Goal: Task Accomplishment & Management: Manage account settings

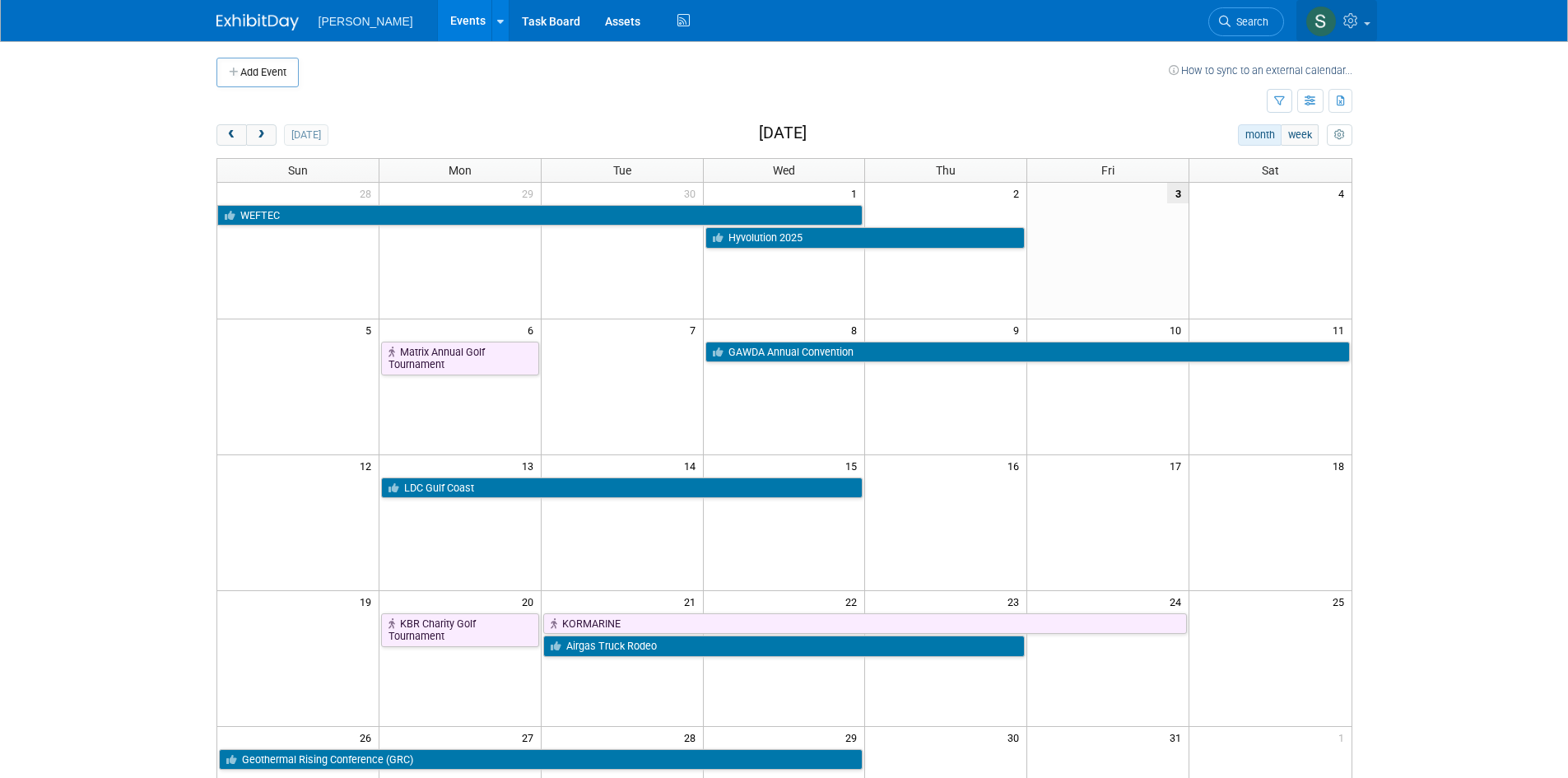
click at [1355, 27] on icon at bounding box center [1352, 21] width 19 height 15
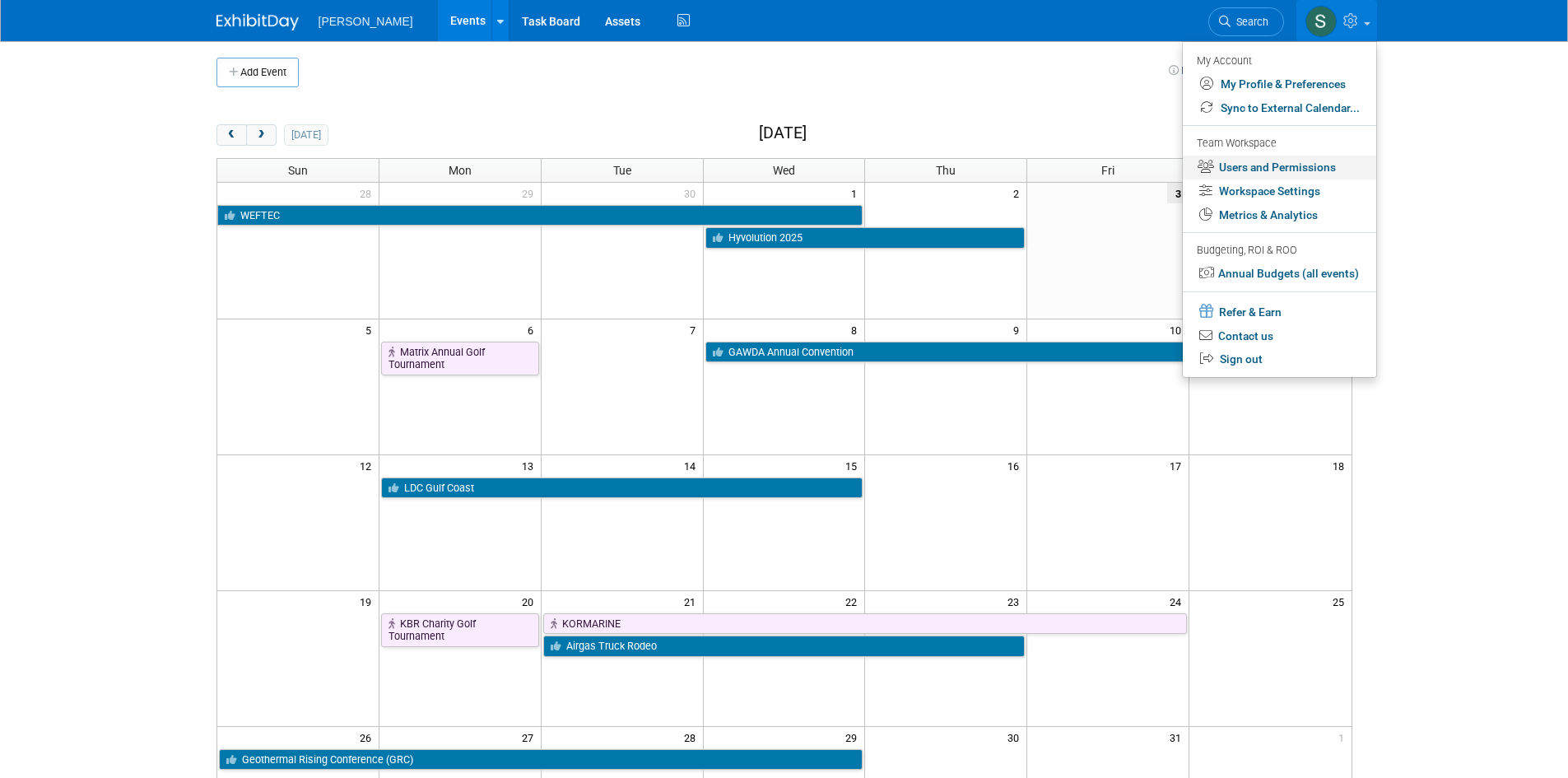
click at [1291, 170] on link "Users and Permissions" at bounding box center [1279, 167] width 193 height 24
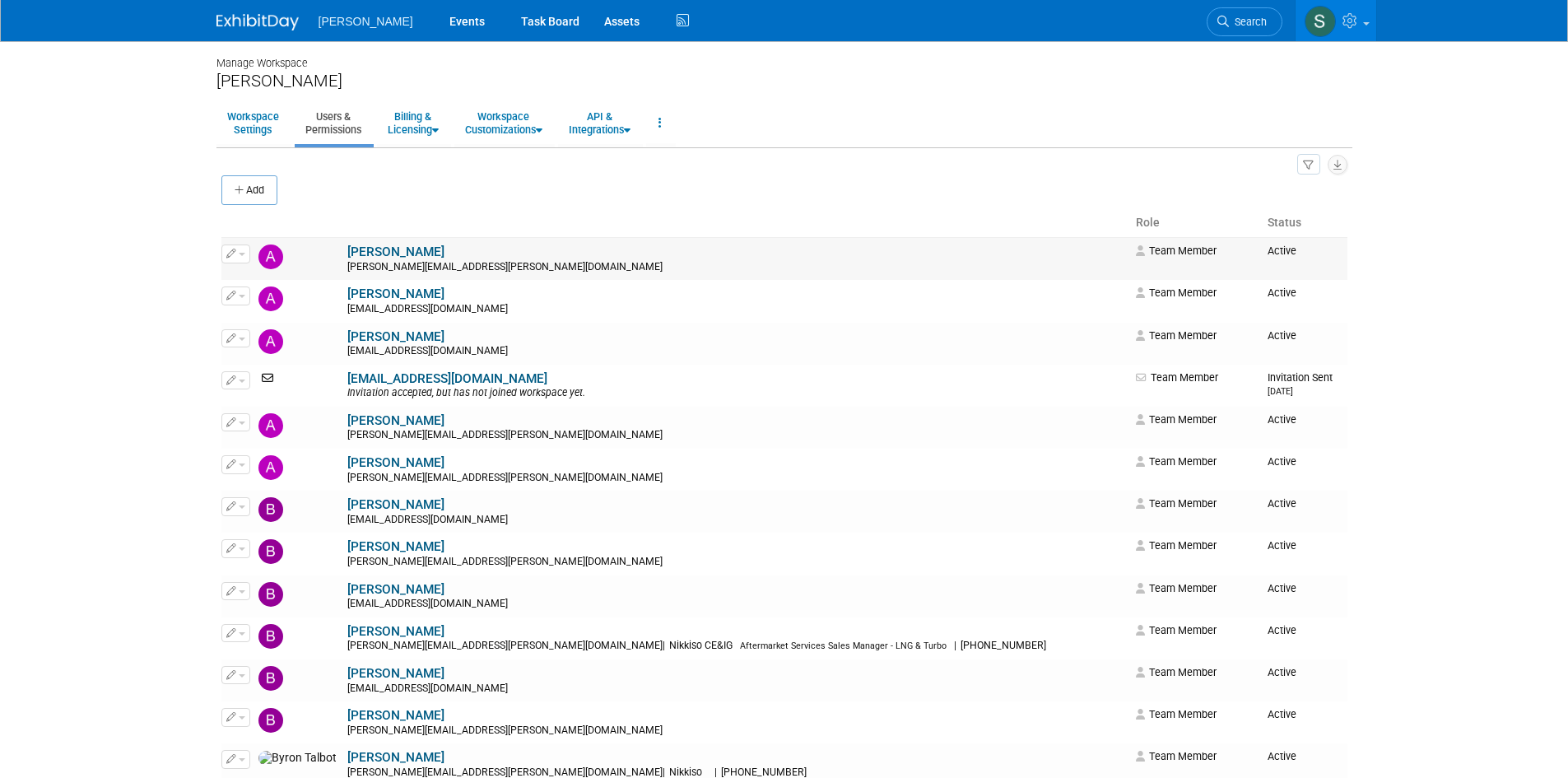
click at [239, 254] on span "button" at bounding box center [242, 254] width 7 height 3
click at [262, 287] on link "Edit" at bounding box center [288, 281] width 130 height 23
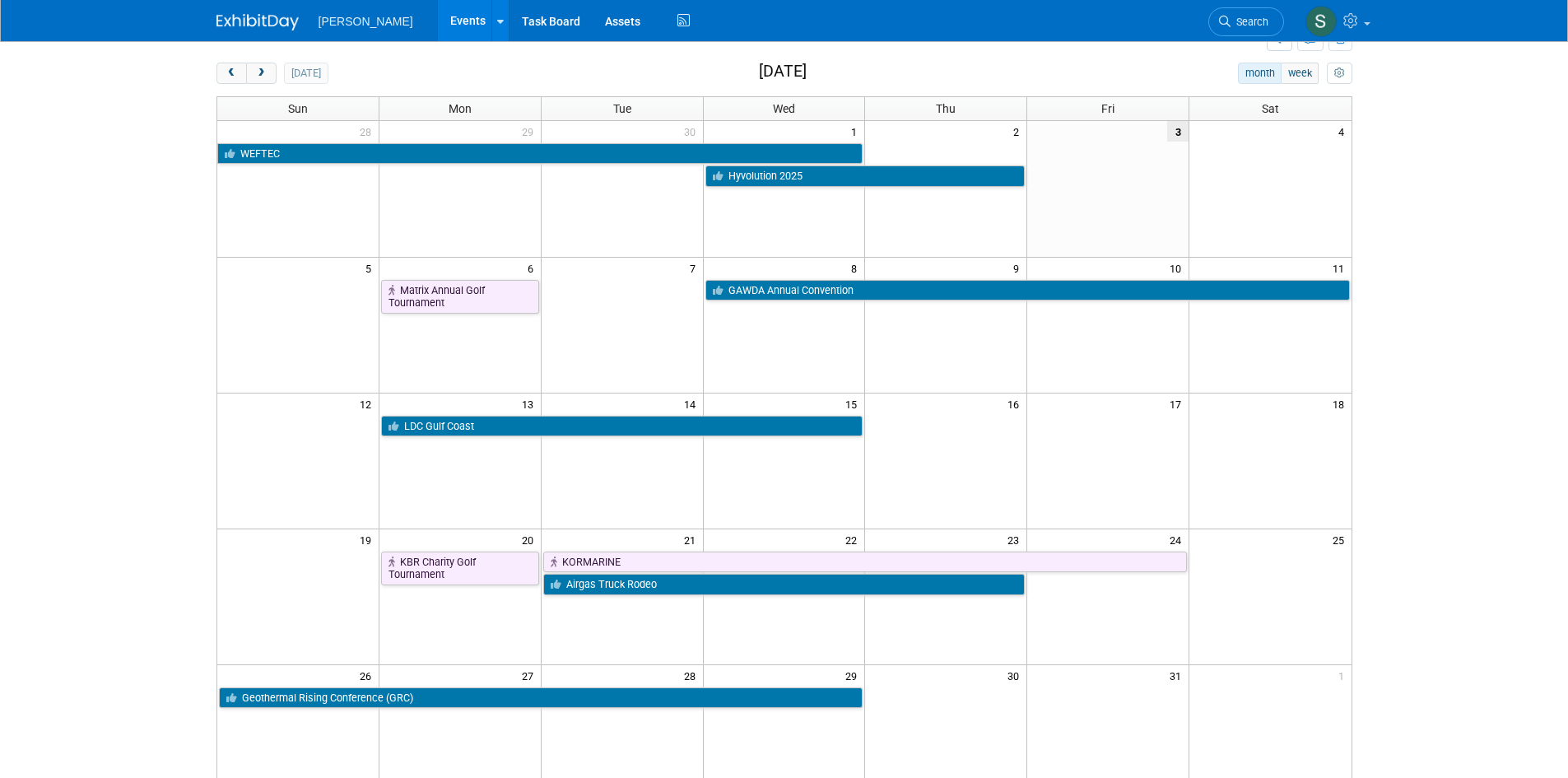
scroll to position [63, 0]
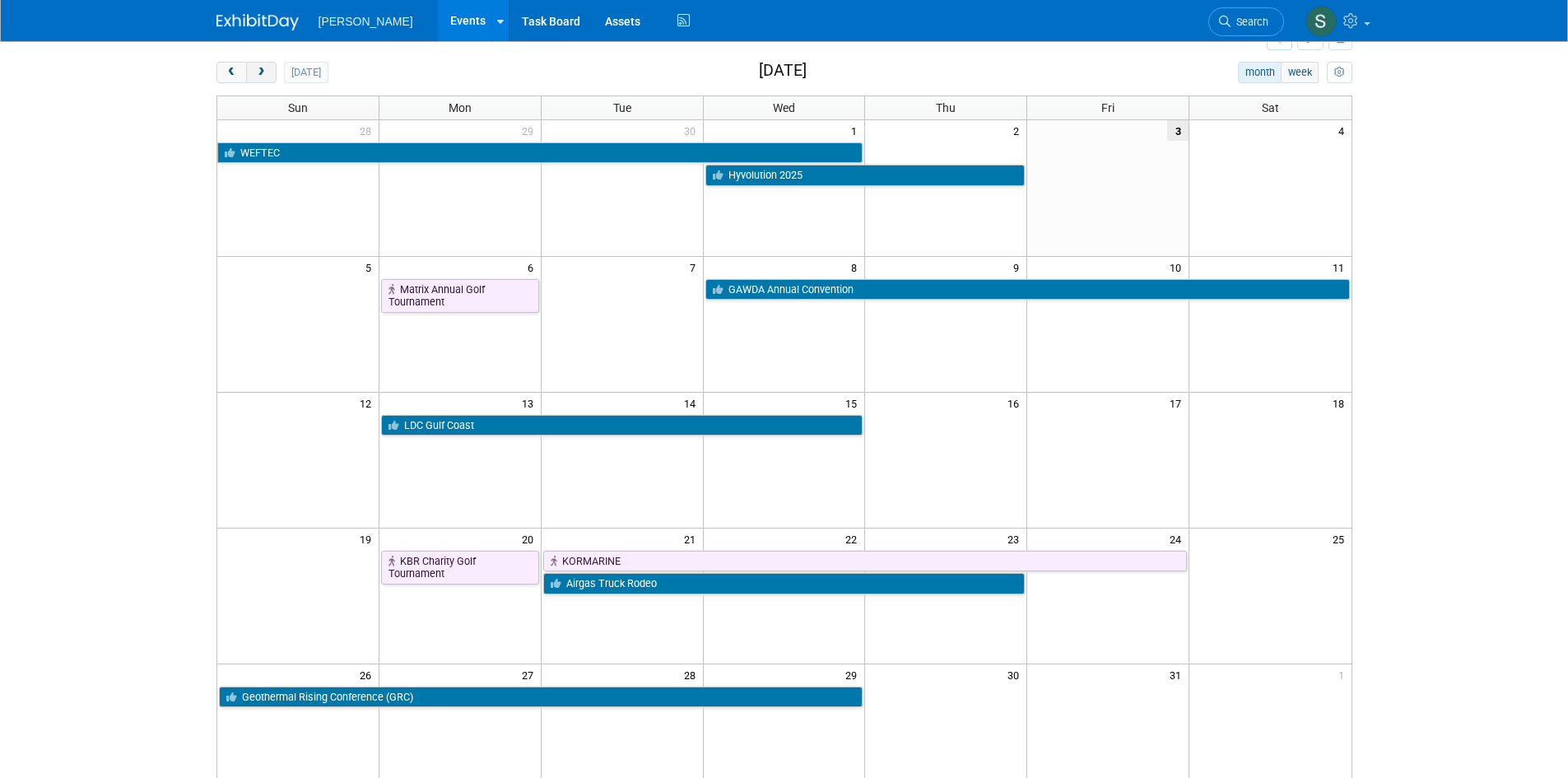
click at [263, 68] on span "next" at bounding box center [261, 73] width 13 height 11
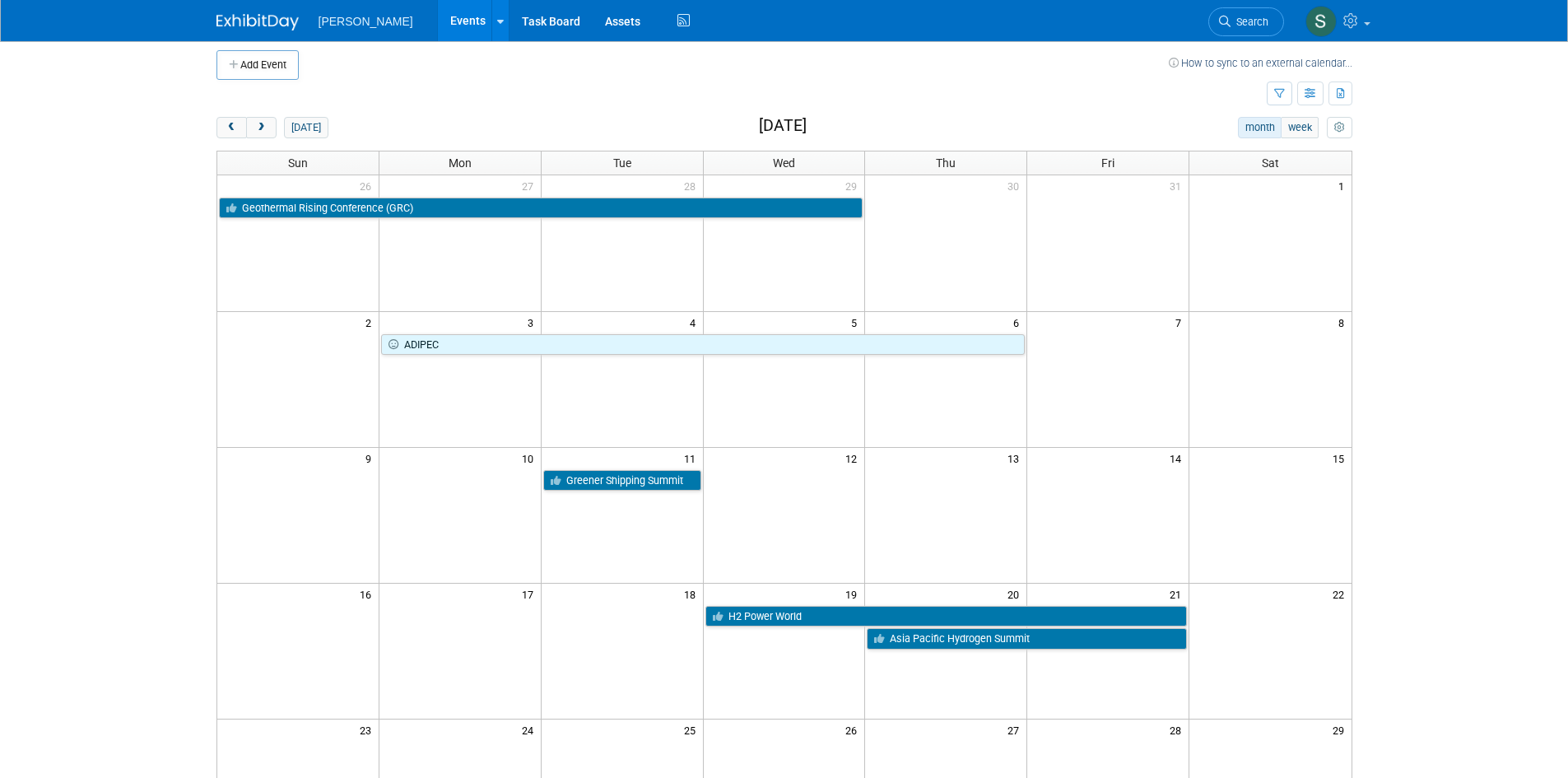
scroll to position [0, 0]
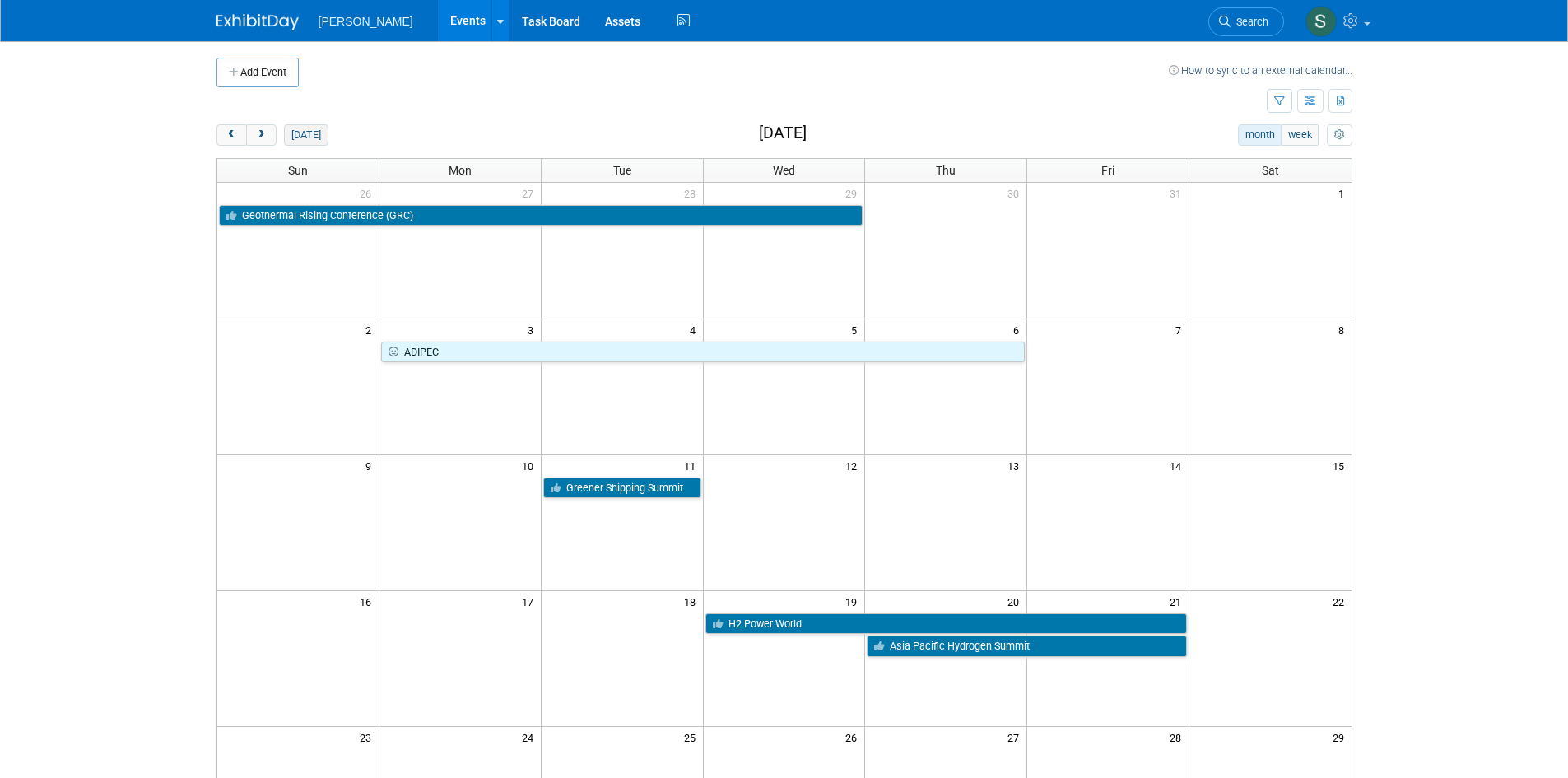
click at [310, 130] on button "today" at bounding box center [306, 135] width 43 height 22
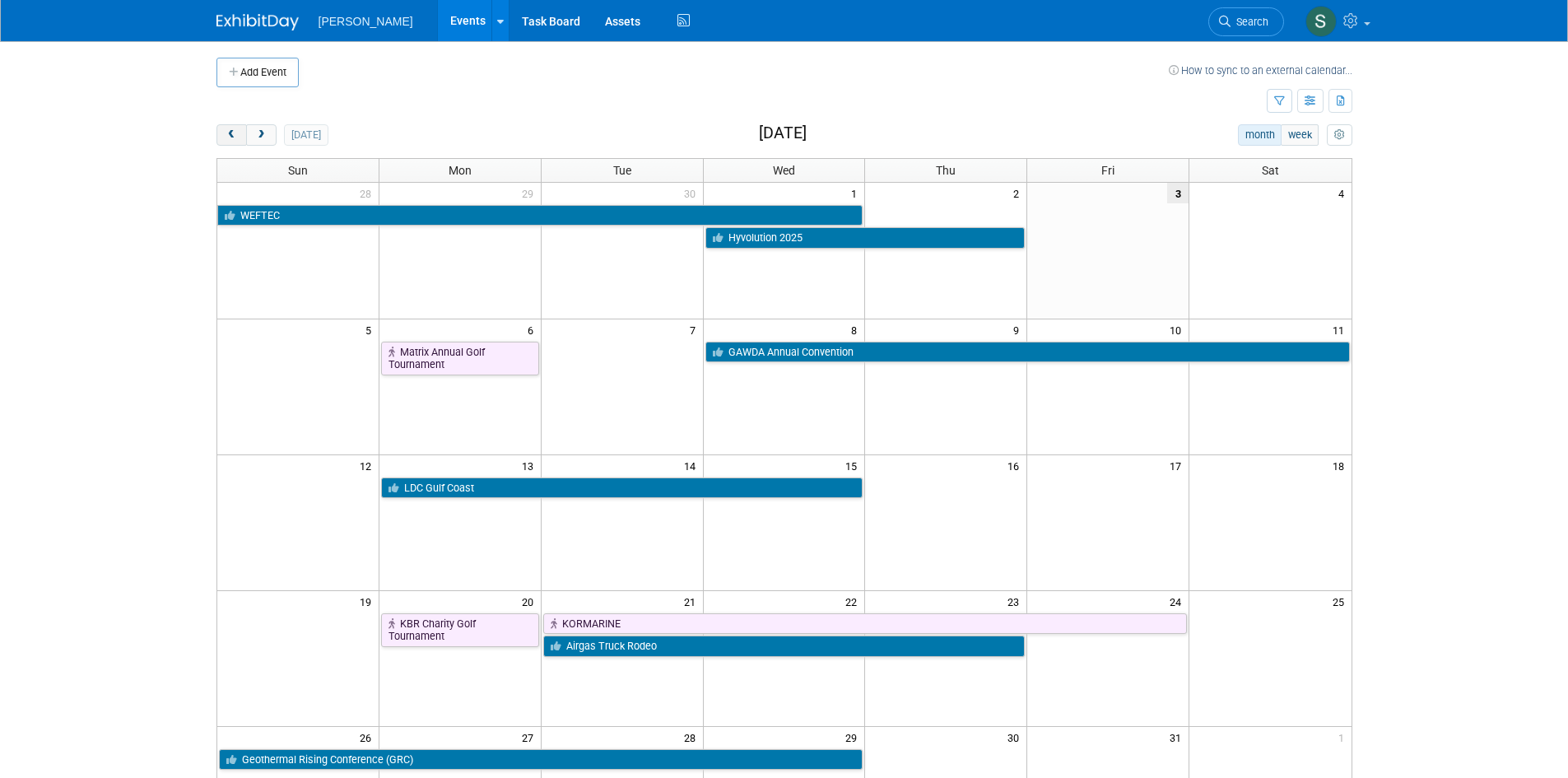
click at [226, 132] on span "prev" at bounding box center [232, 135] width 13 height 11
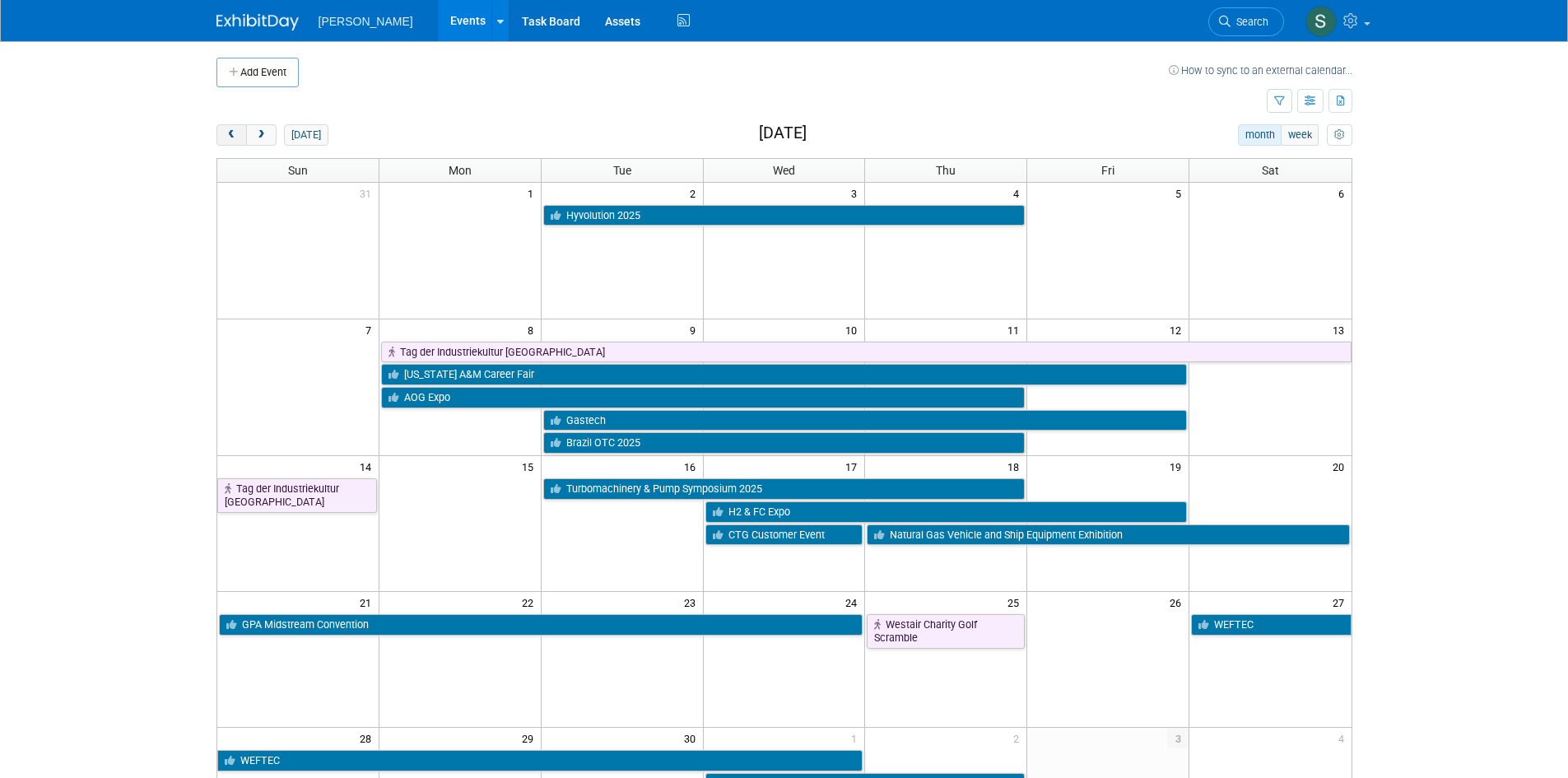
click at [226, 132] on span "prev" at bounding box center [232, 135] width 13 height 11
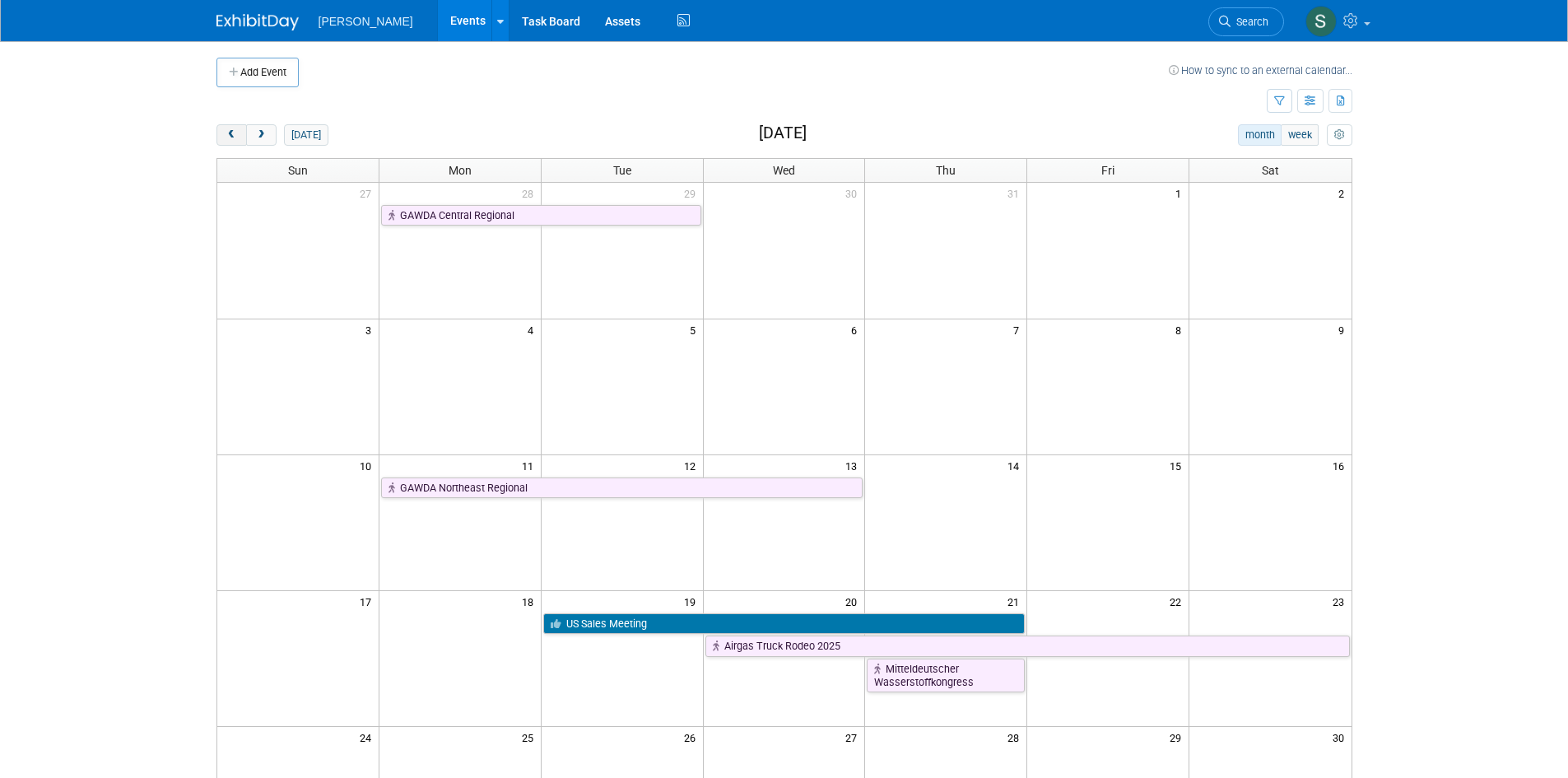
click at [221, 134] on button "prev" at bounding box center [232, 135] width 30 height 22
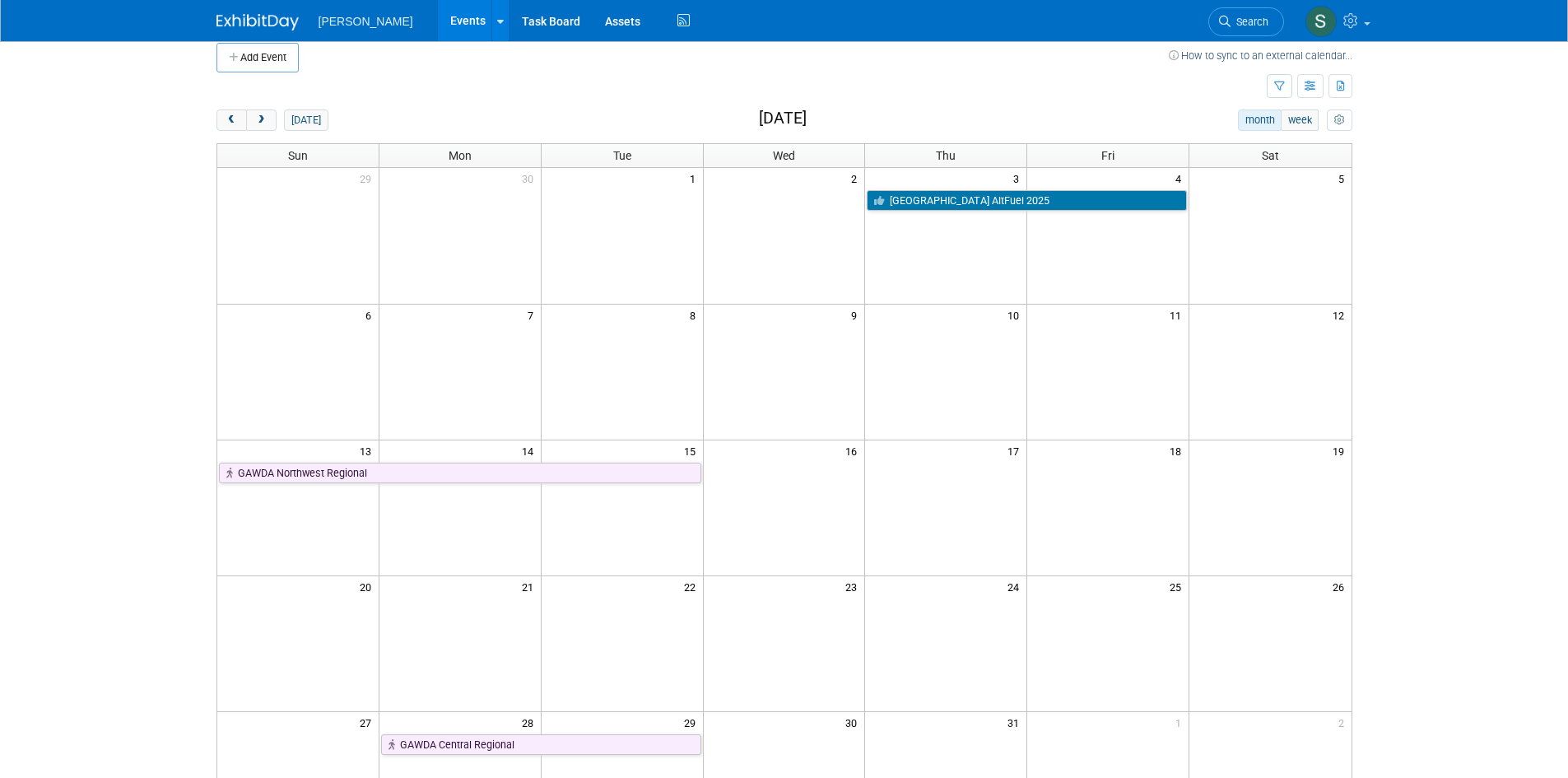
scroll to position [22, 0]
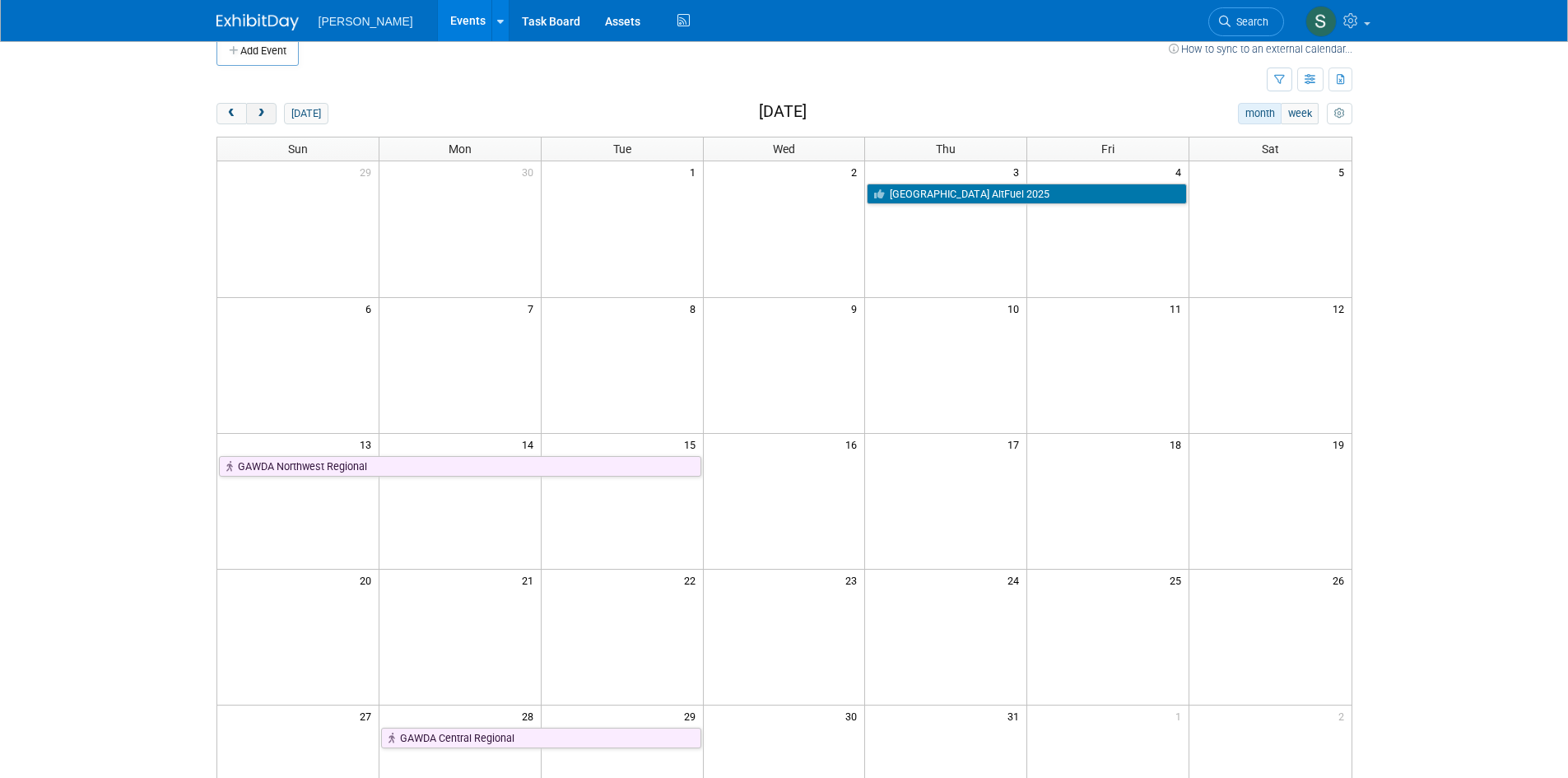
click at [271, 111] on button "next" at bounding box center [261, 114] width 30 height 22
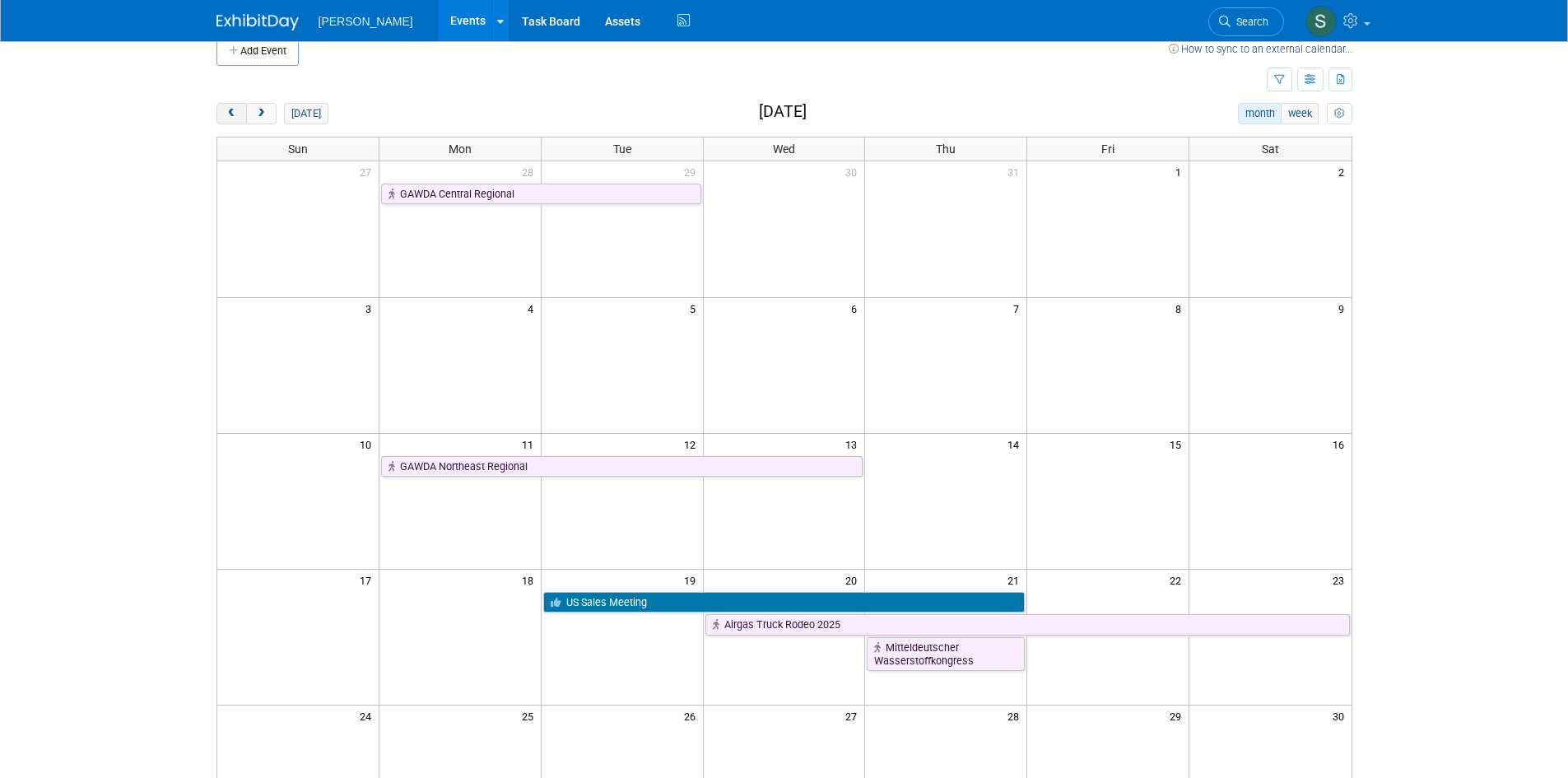
click at [223, 112] on button "prev" at bounding box center [232, 114] width 30 height 22
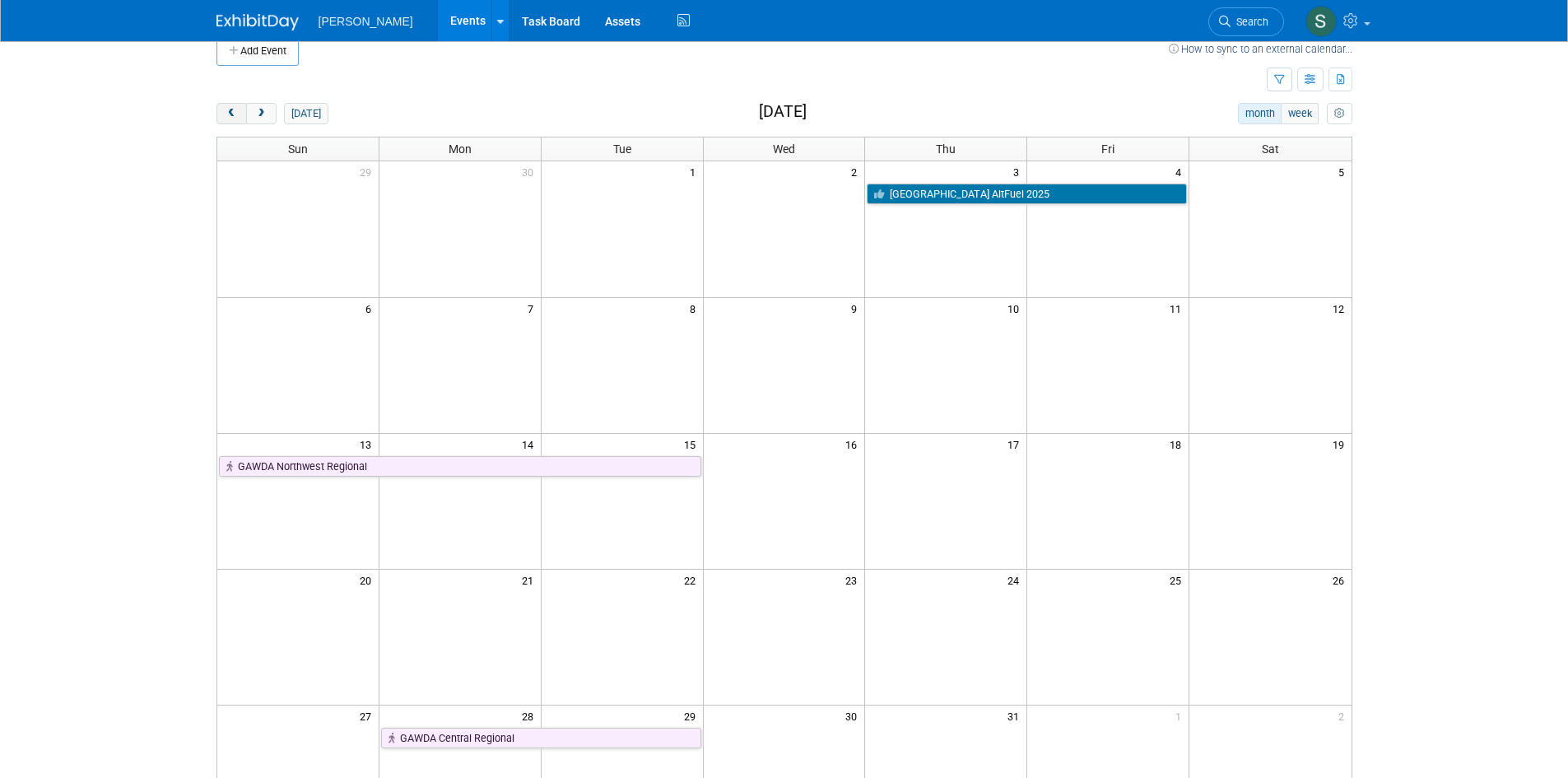
click at [223, 112] on button "prev" at bounding box center [232, 114] width 30 height 22
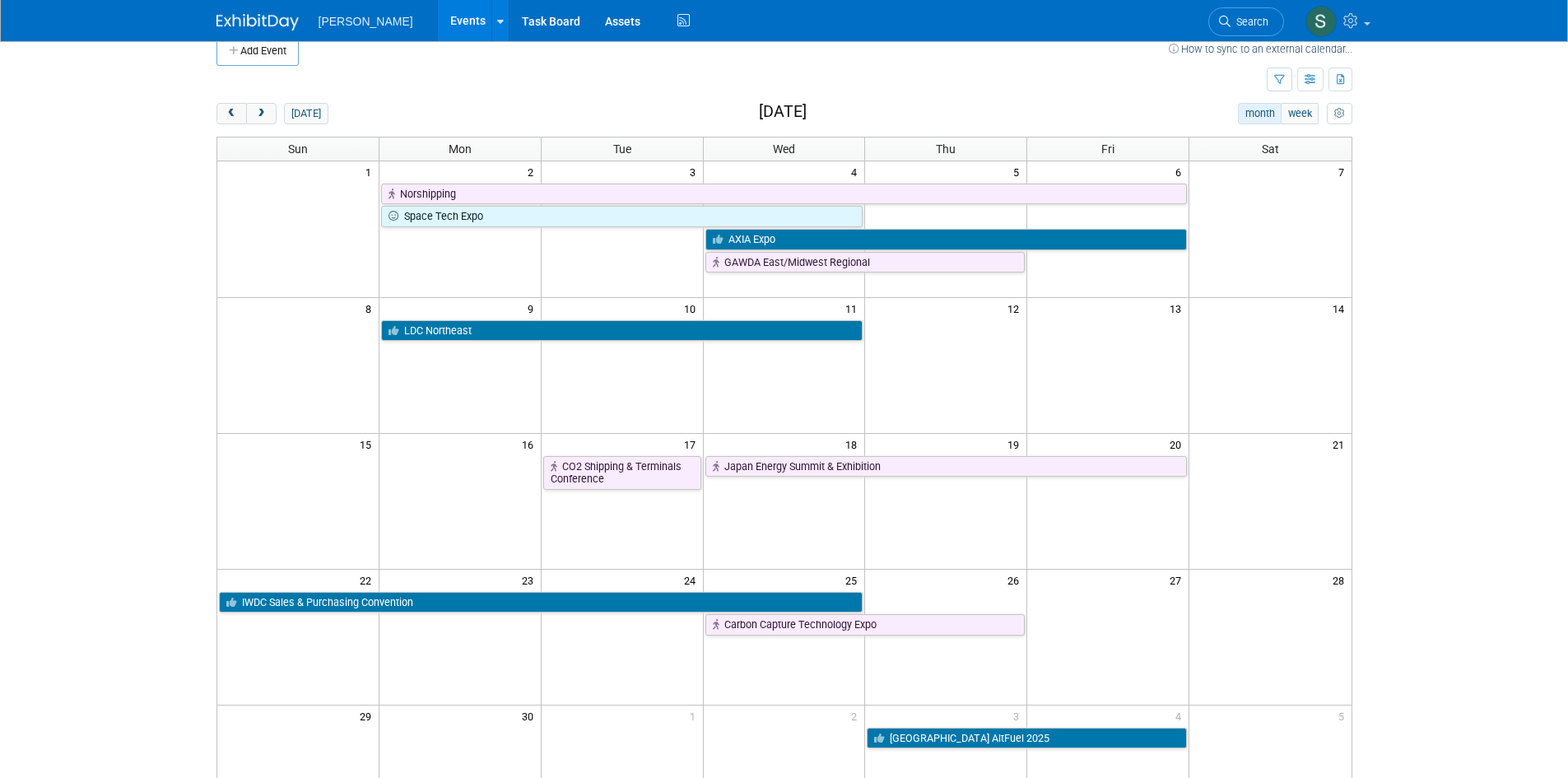
scroll to position [0, 0]
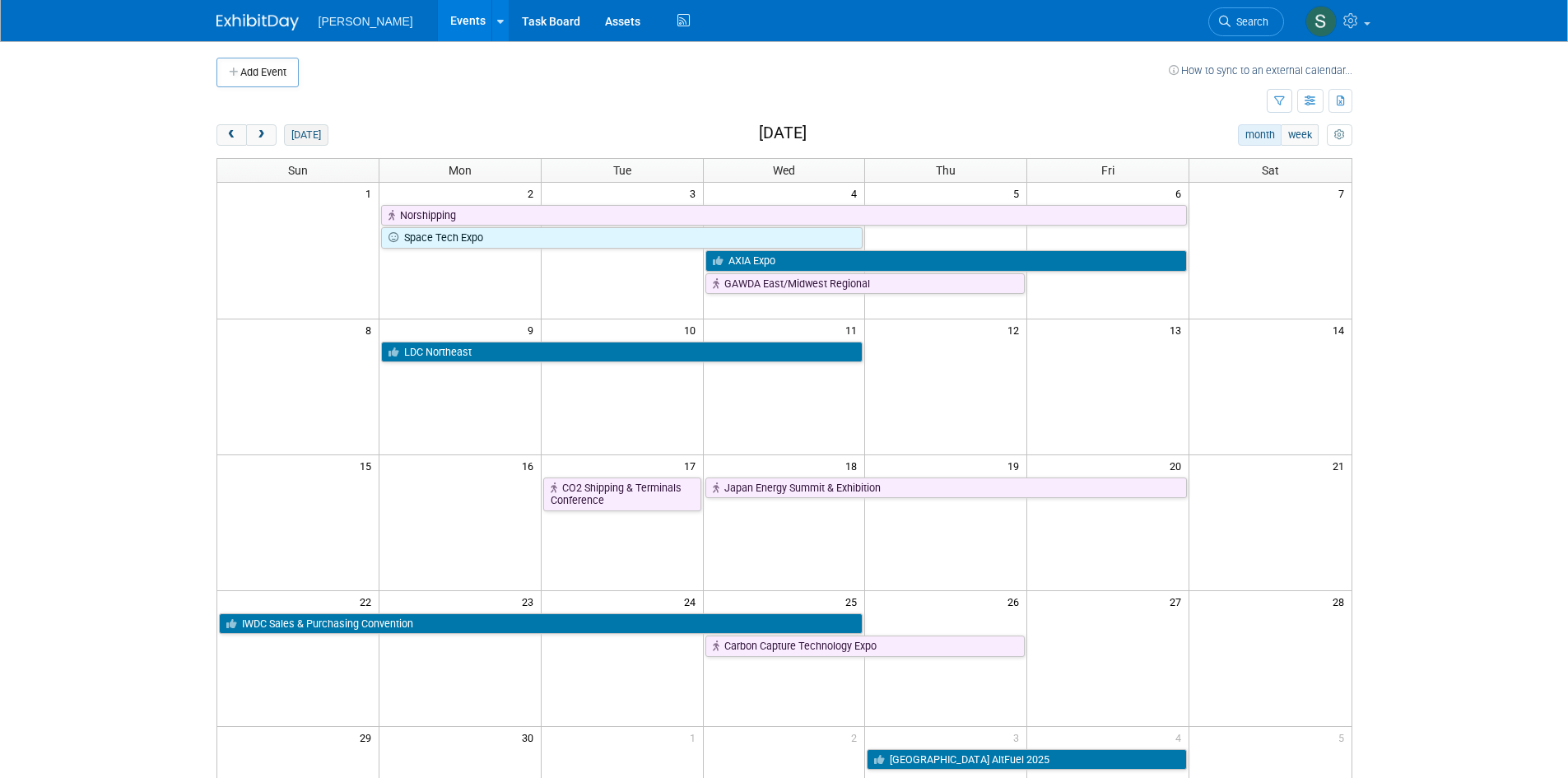
click at [313, 127] on button "today" at bounding box center [306, 135] width 43 height 22
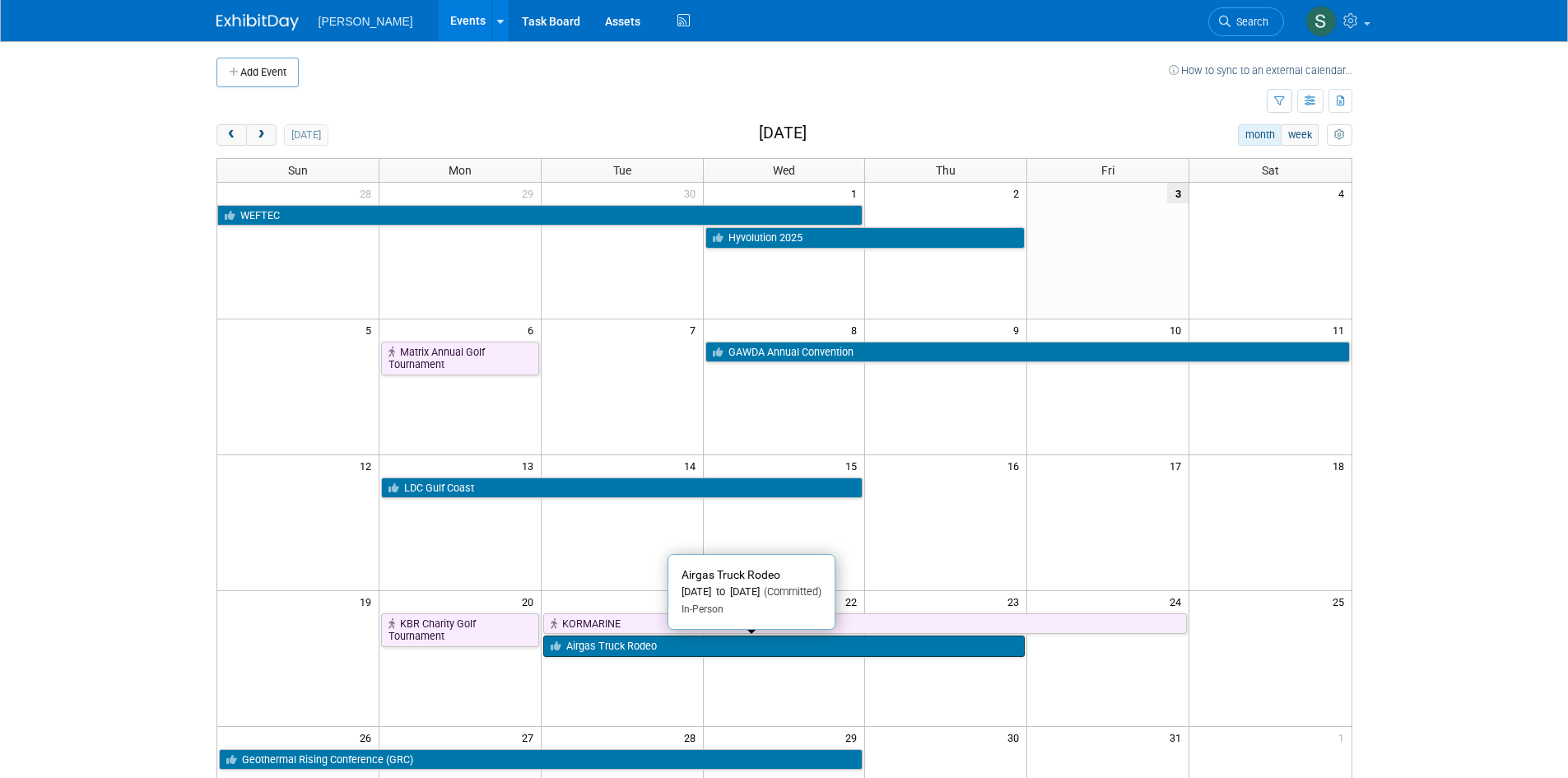
click at [573, 648] on link "Airgas Truck Rodeo" at bounding box center [784, 646] width 482 height 22
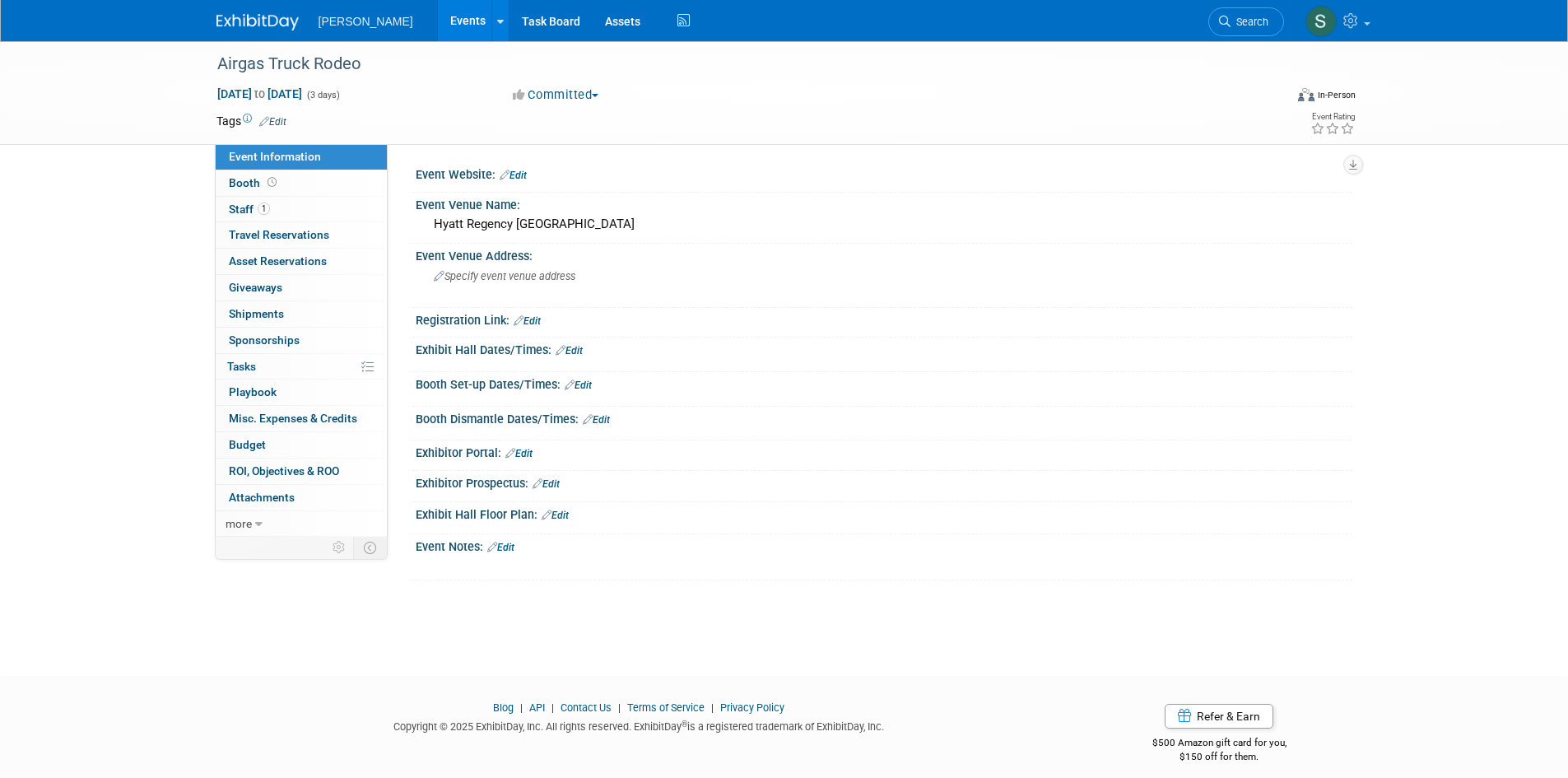
click at [272, 123] on link "Edit" at bounding box center [272, 122] width 27 height 12
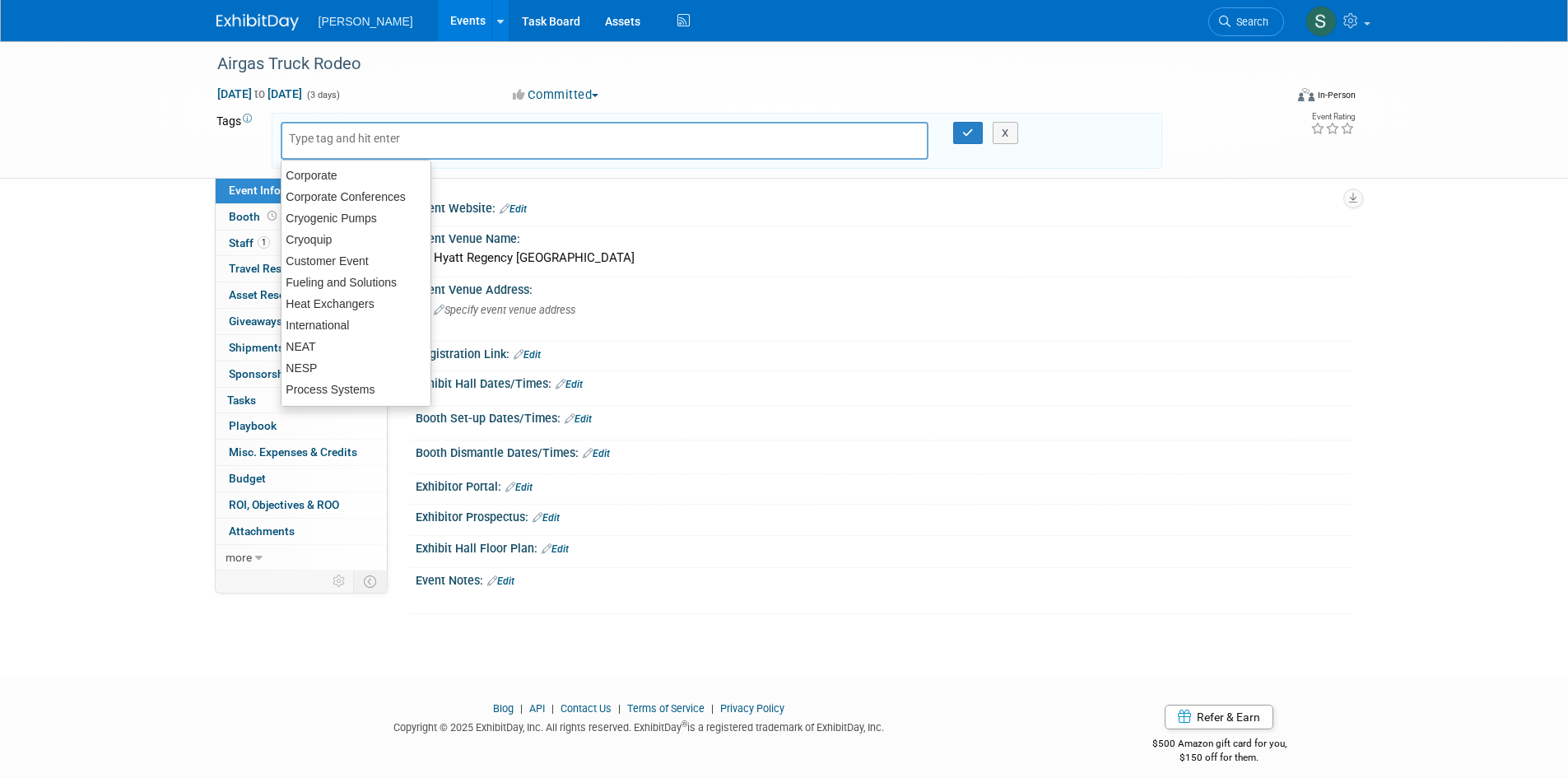
click at [595, 94] on button "Committed" at bounding box center [556, 94] width 98 height 18
click at [435, 133] on div at bounding box center [605, 140] width 649 height 38
click at [360, 395] on div "Service" at bounding box center [356, 391] width 150 height 23
type input "Service"
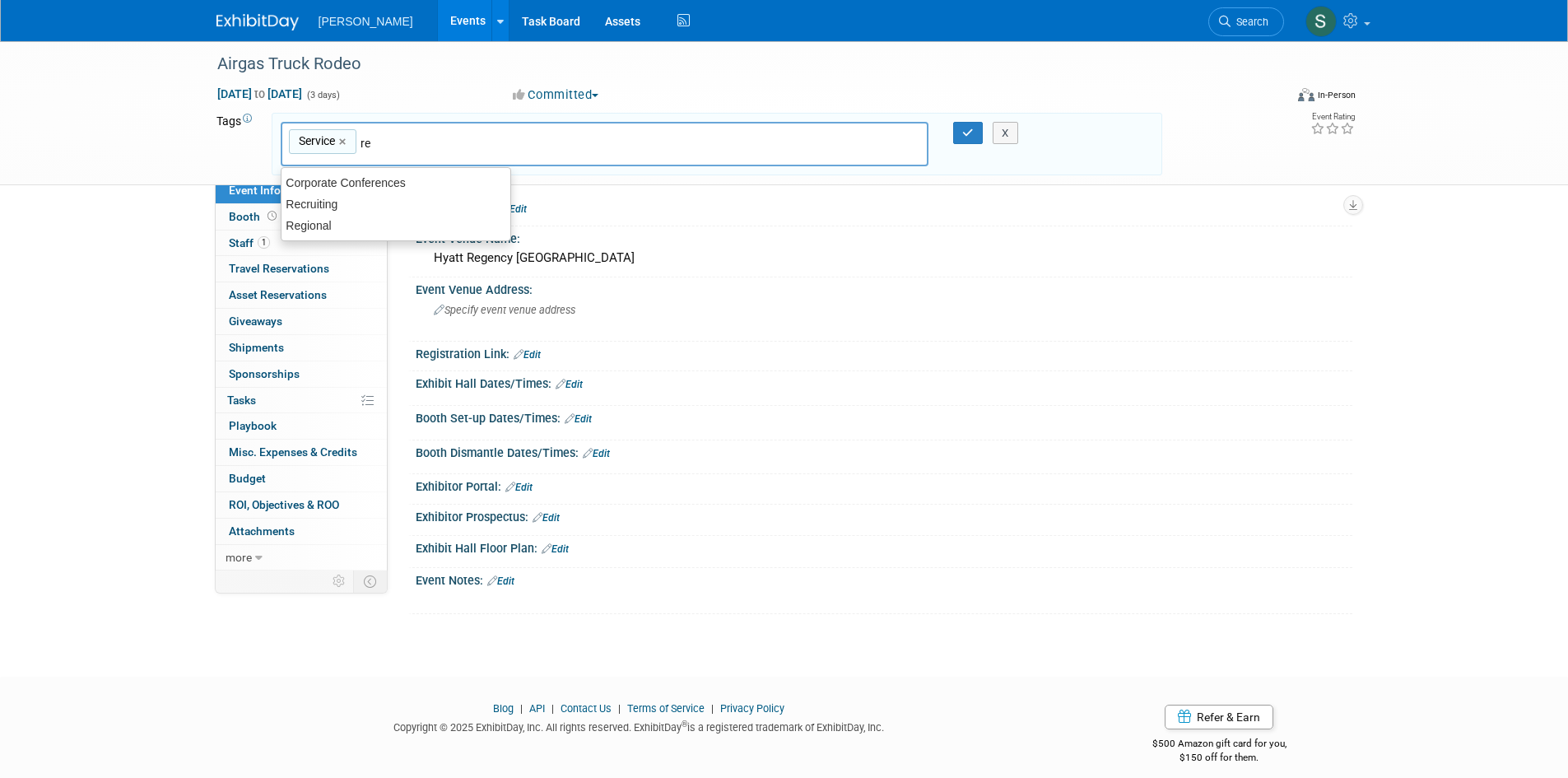
type input "reg"
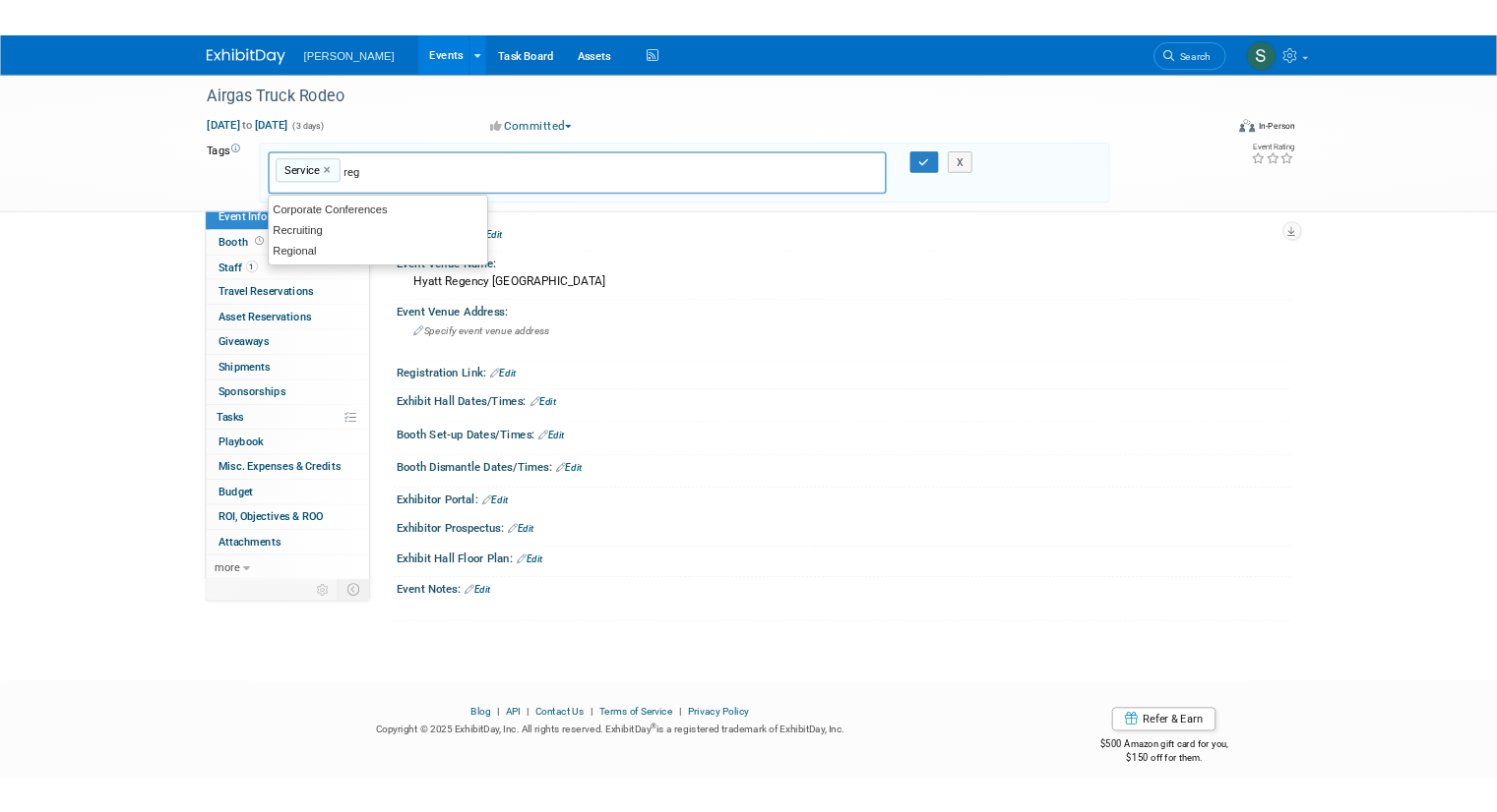
scroll to position [0, 0]
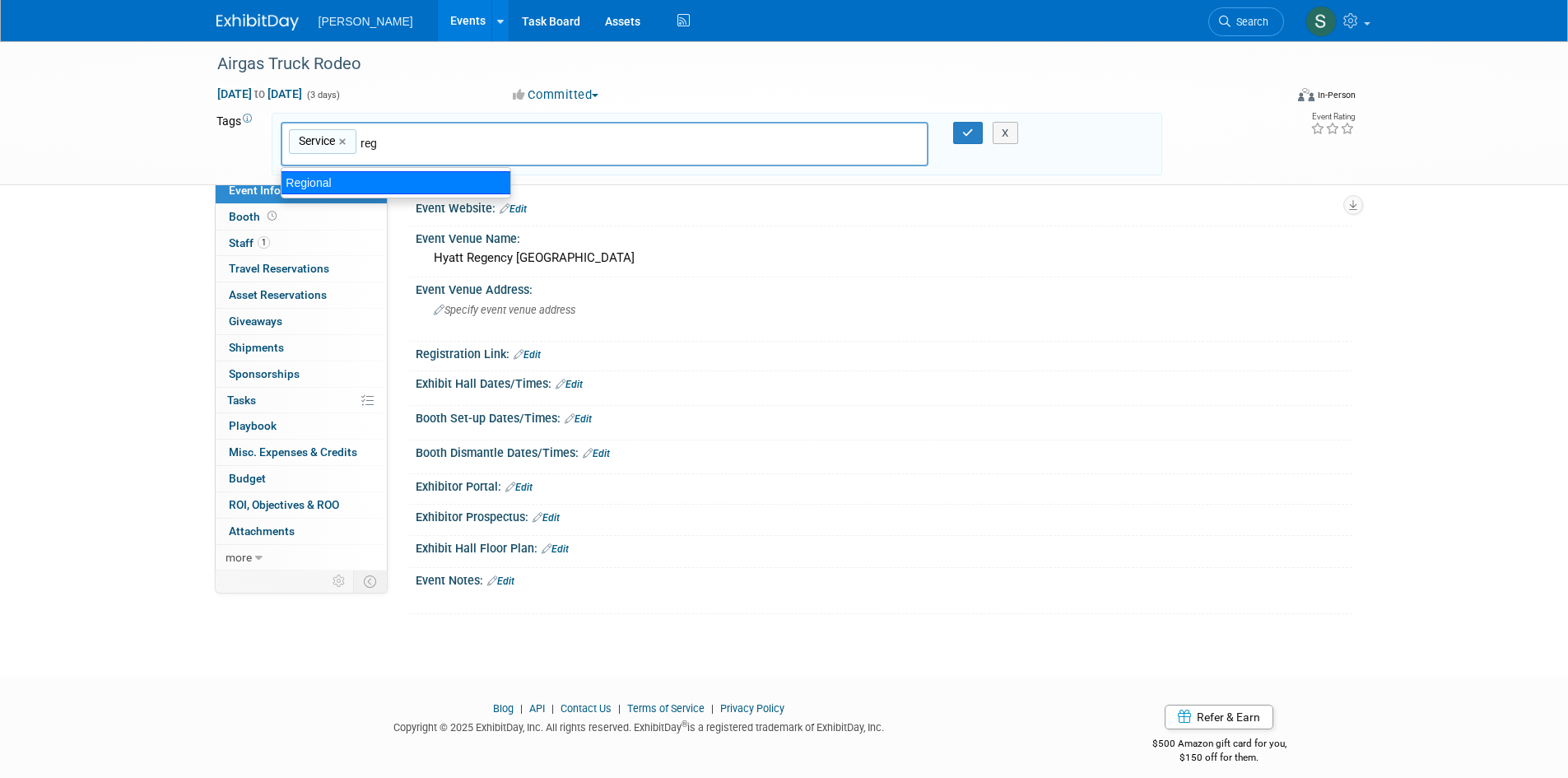
click at [459, 186] on div "Regional" at bounding box center [396, 183] width 231 height 23
type input "Service, Regional"
click at [975, 129] on button "button" at bounding box center [967, 134] width 29 height 23
